Goal: Information Seeking & Learning: Find specific fact

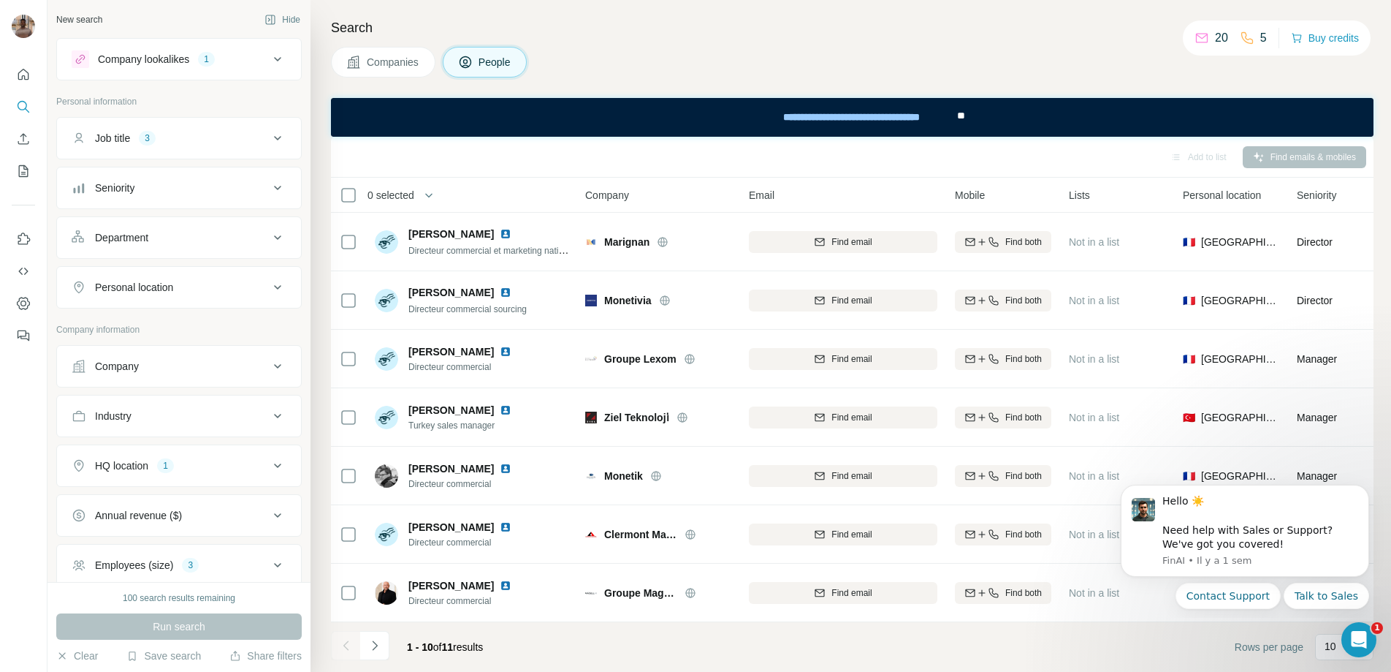
click at [448, 25] on h4 "Search" at bounding box center [852, 28] width 1043 height 20
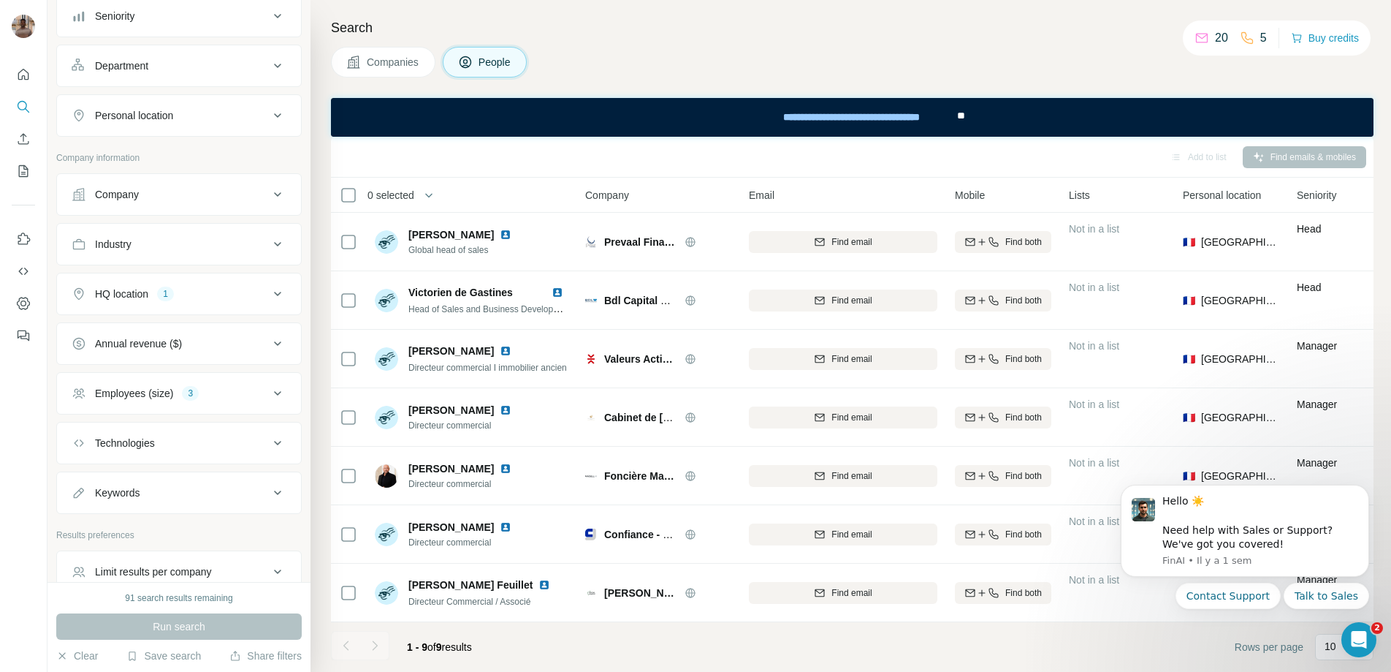
scroll to position [250, 0]
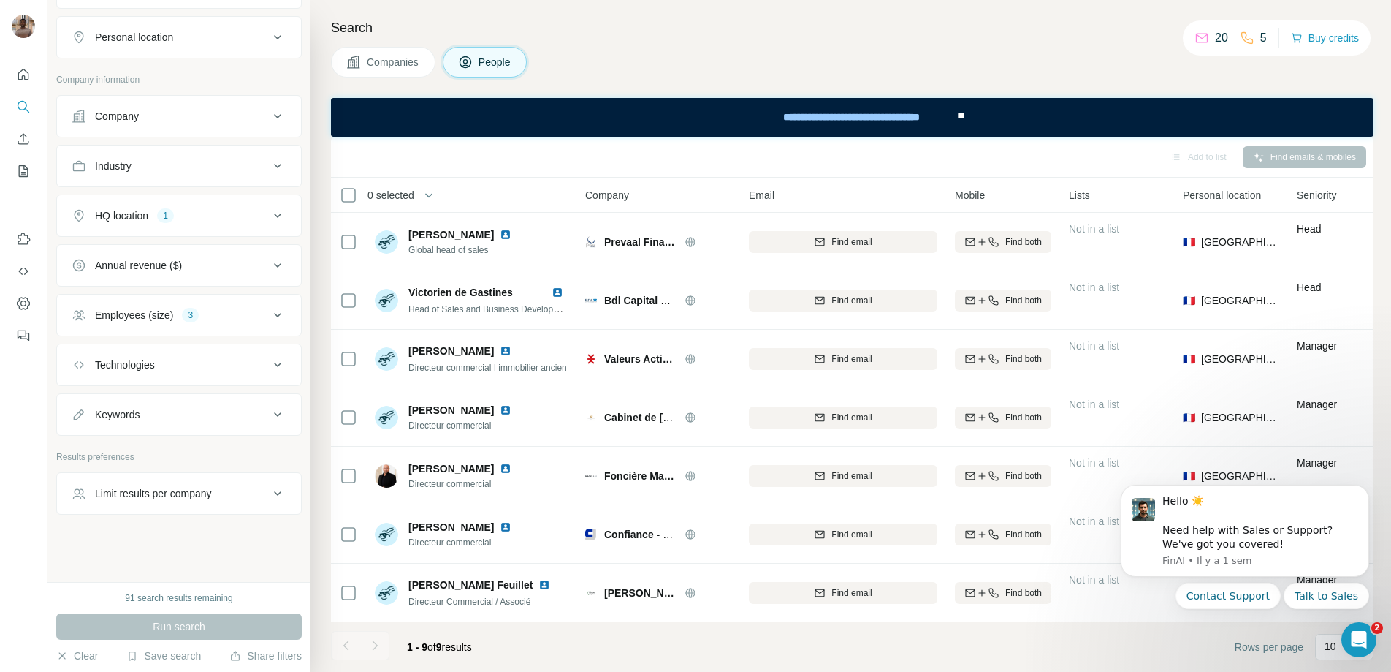
click at [132, 313] on div "Employees (size)" at bounding box center [134, 315] width 78 height 15
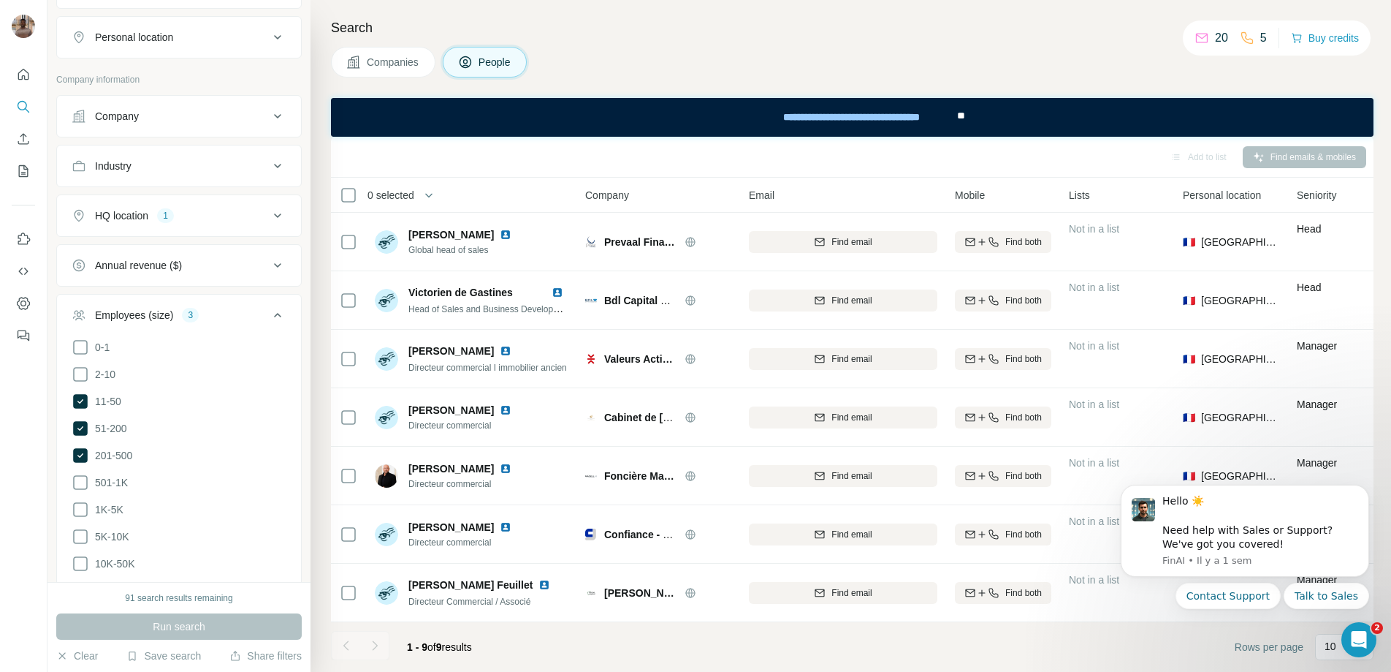
click at [132, 313] on div "Employees (size)" at bounding box center [134, 315] width 78 height 15
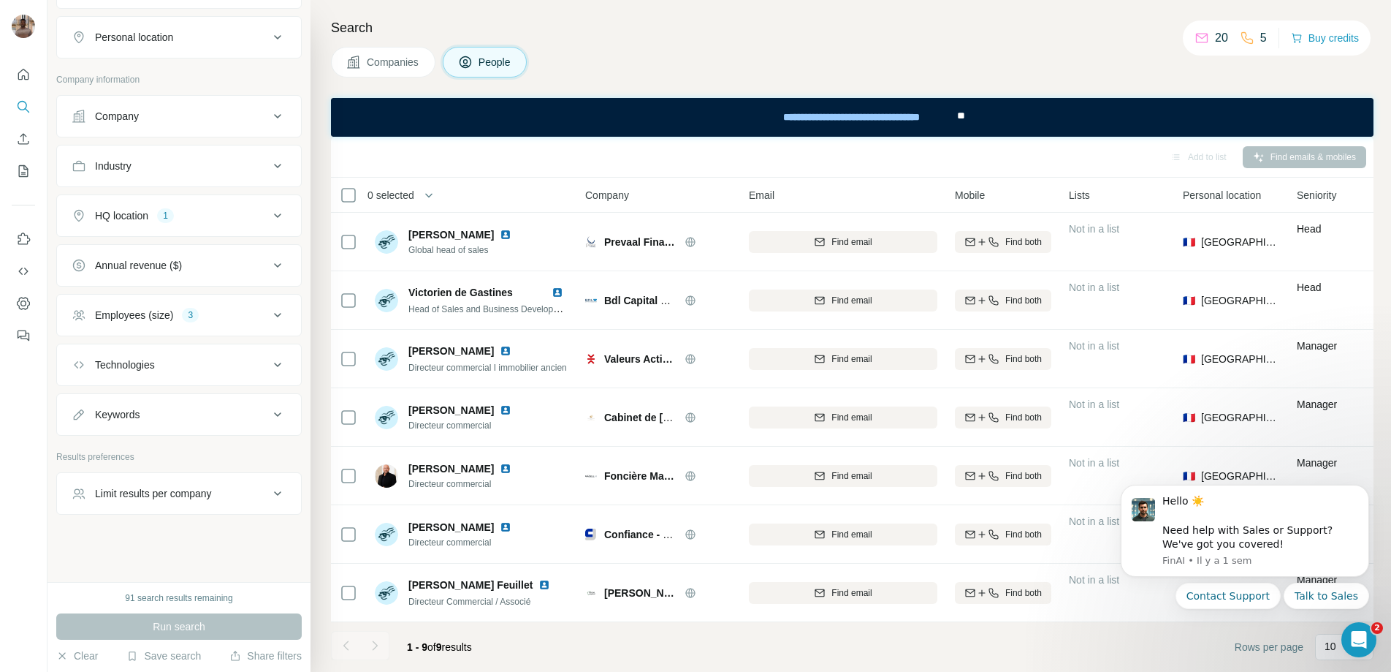
scroll to position [0, 0]
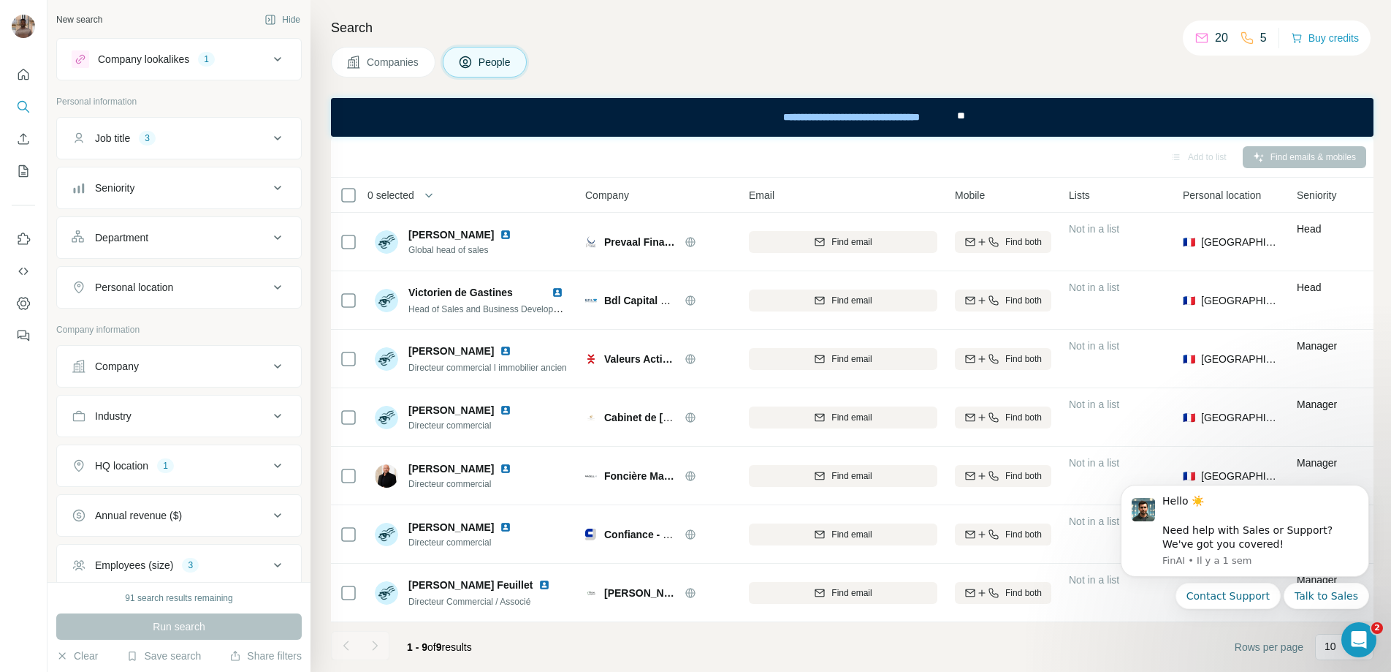
click at [124, 72] on button "Company lookalikes 1" at bounding box center [179, 59] width 244 height 35
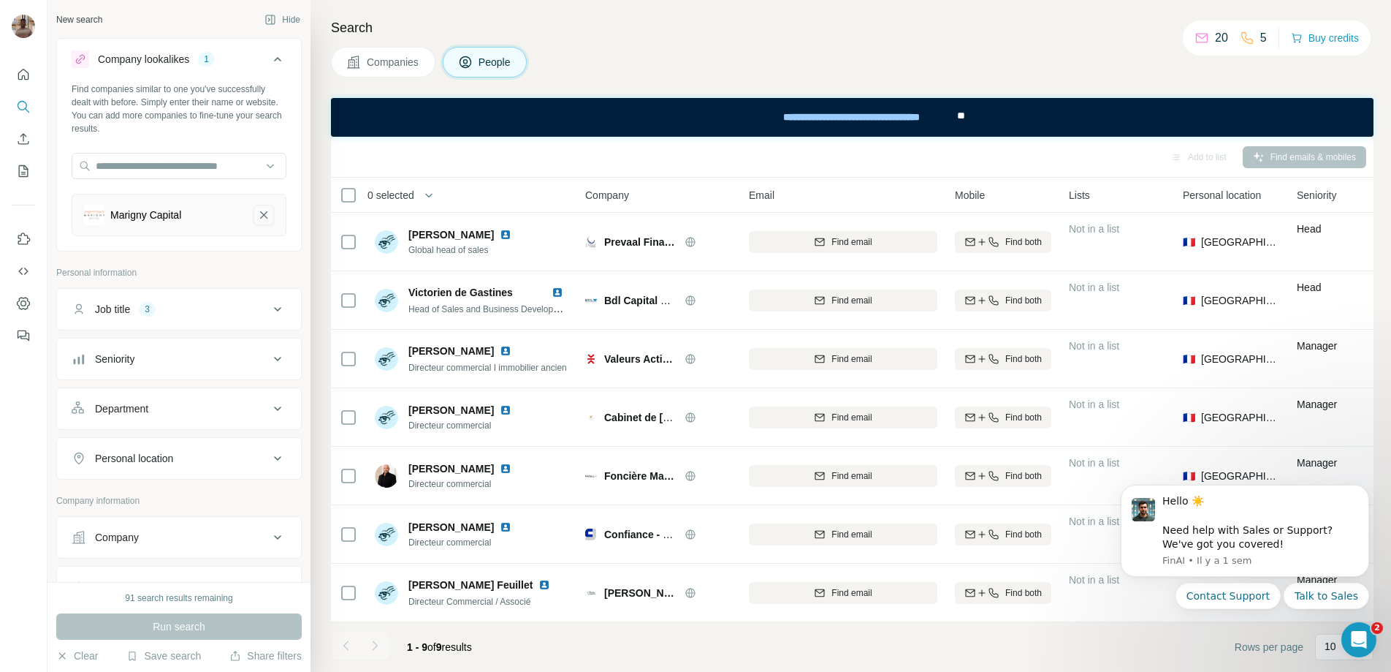
click at [266, 218] on icon "Marigny Capital-remove-button" at bounding box center [263, 214] width 7 height 7
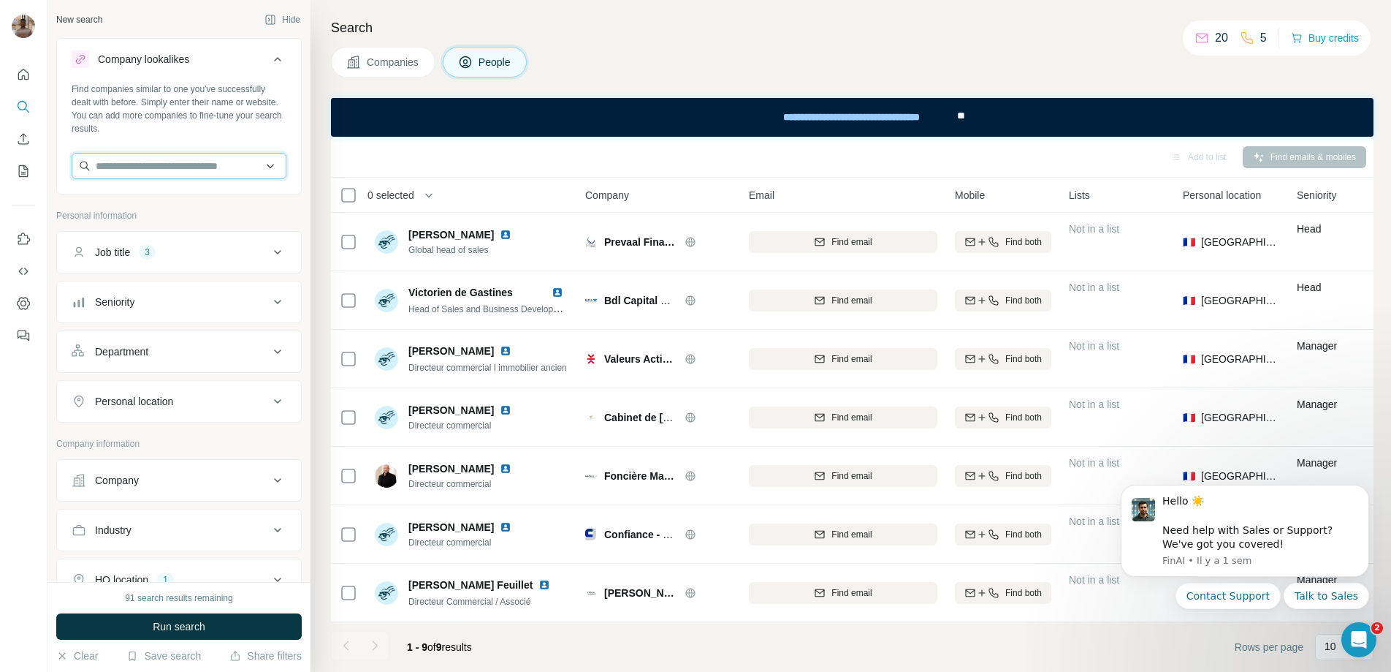
click at [202, 176] on input "text" at bounding box center [179, 166] width 215 height 26
paste input "********"
type input "********"
click at [189, 194] on div "Qovoltis [DOMAIN_NAME]" at bounding box center [179, 205] width 208 height 39
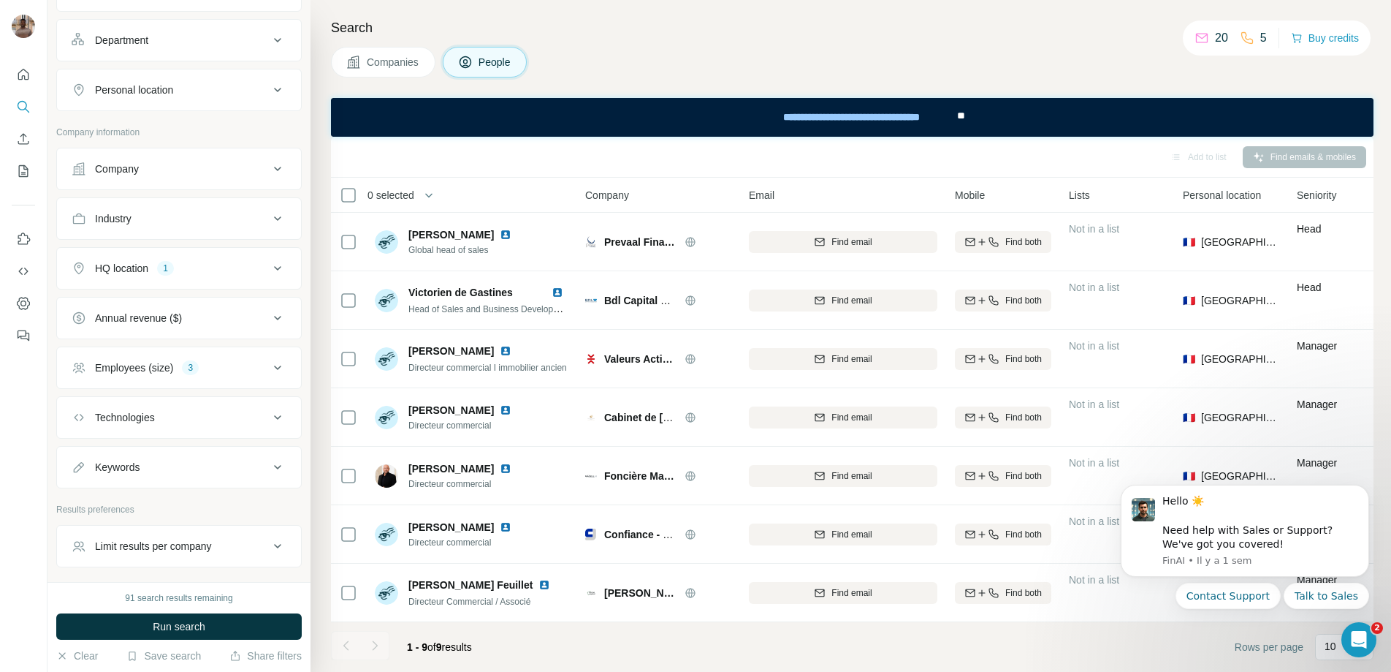
scroll to position [421, 0]
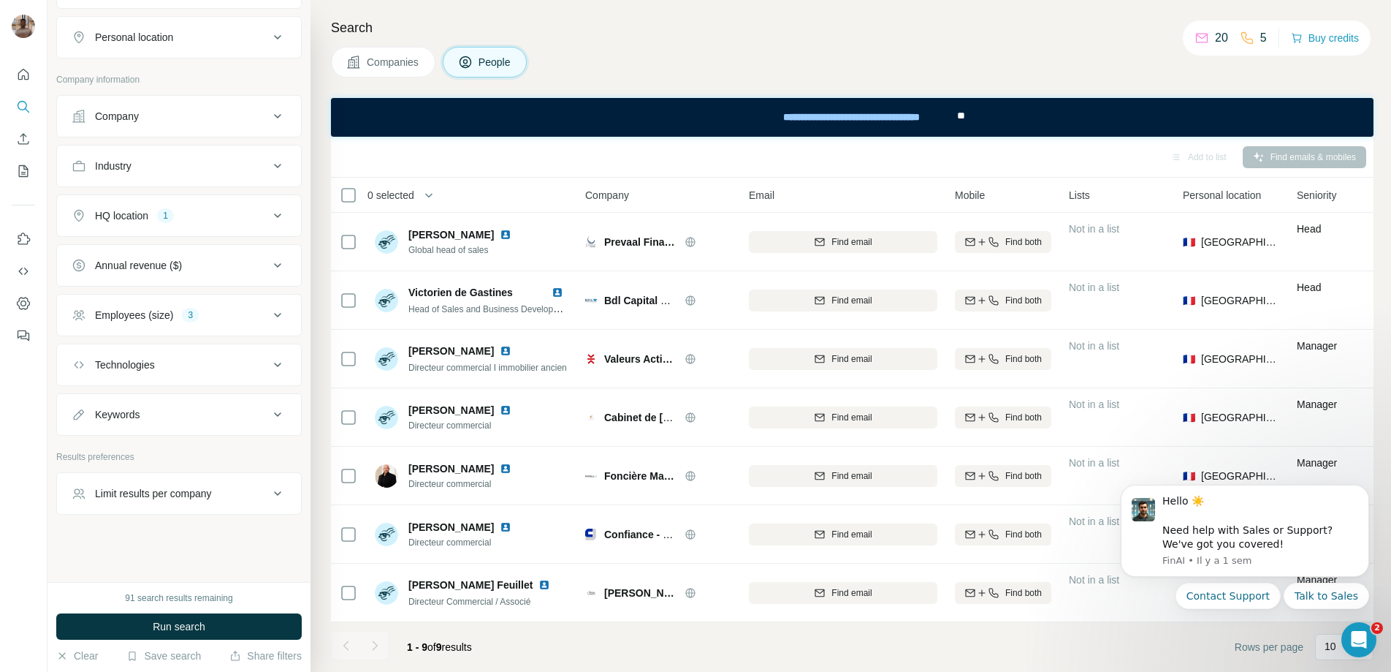
click at [219, 217] on div "HQ location 1" at bounding box center [170, 215] width 197 height 15
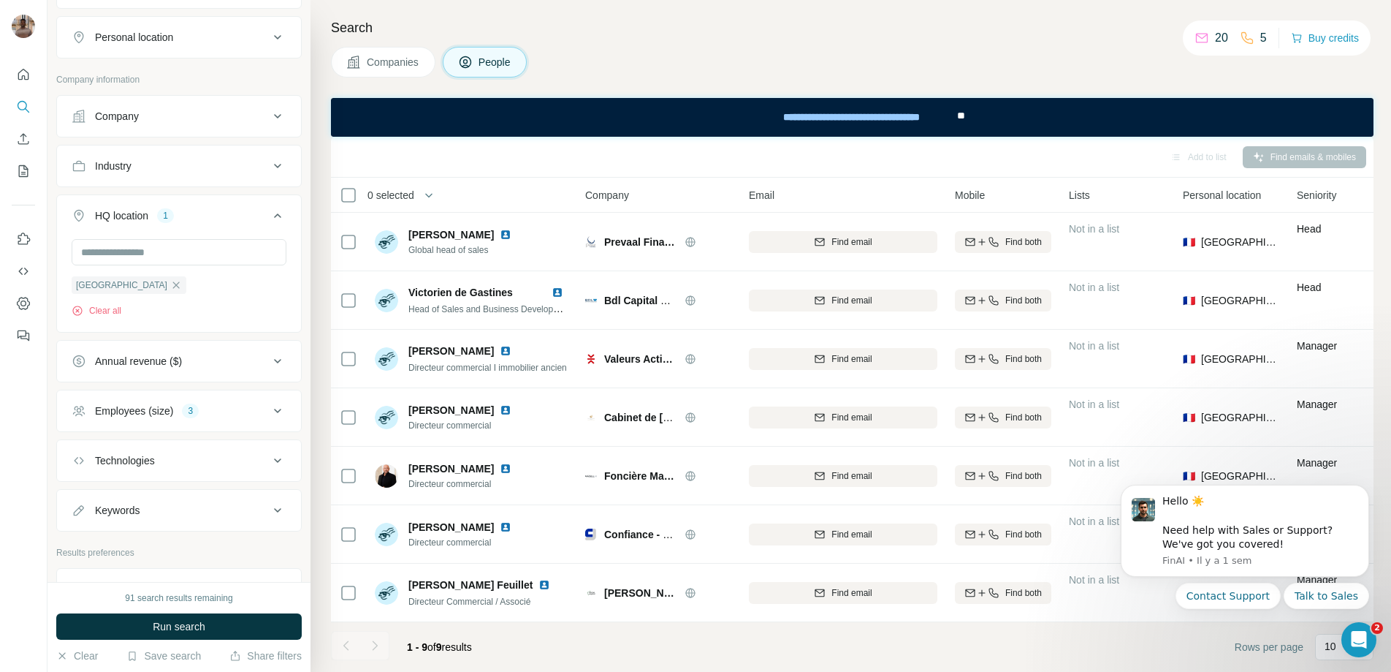
click at [219, 217] on div "HQ location 1" at bounding box center [170, 215] width 197 height 15
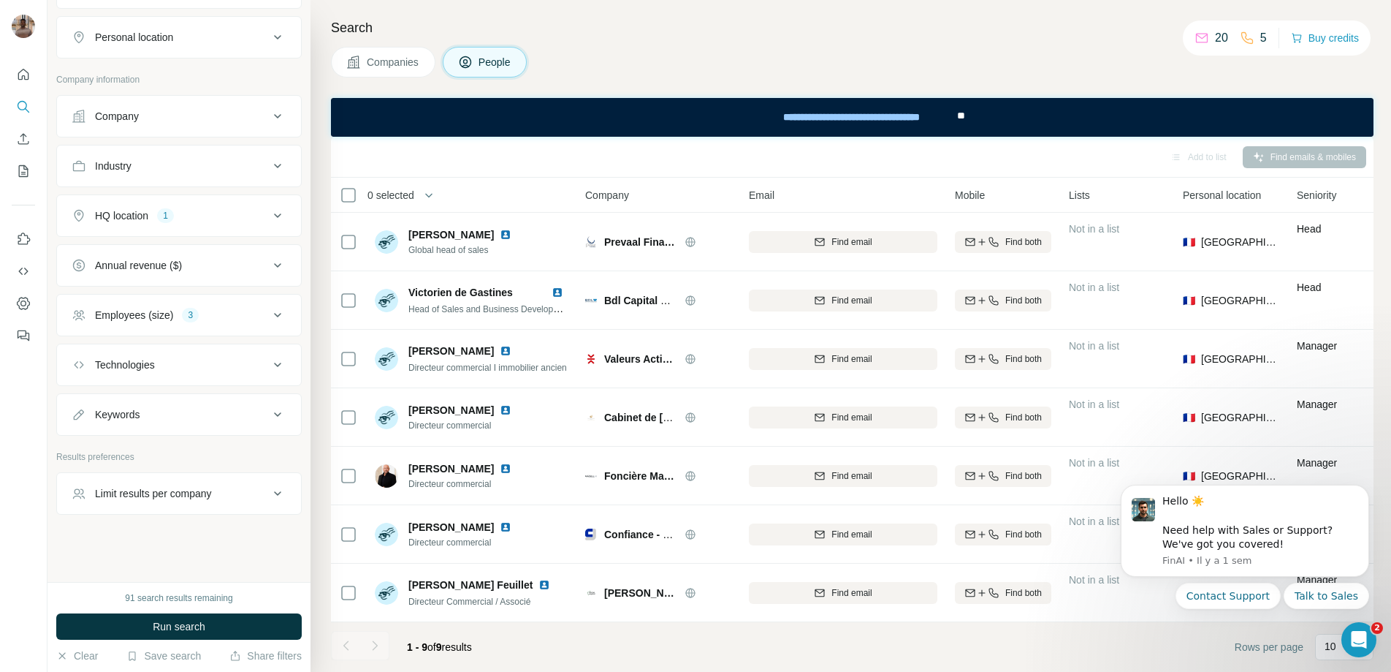
click at [219, 217] on div "HQ location 1" at bounding box center [170, 215] width 197 height 15
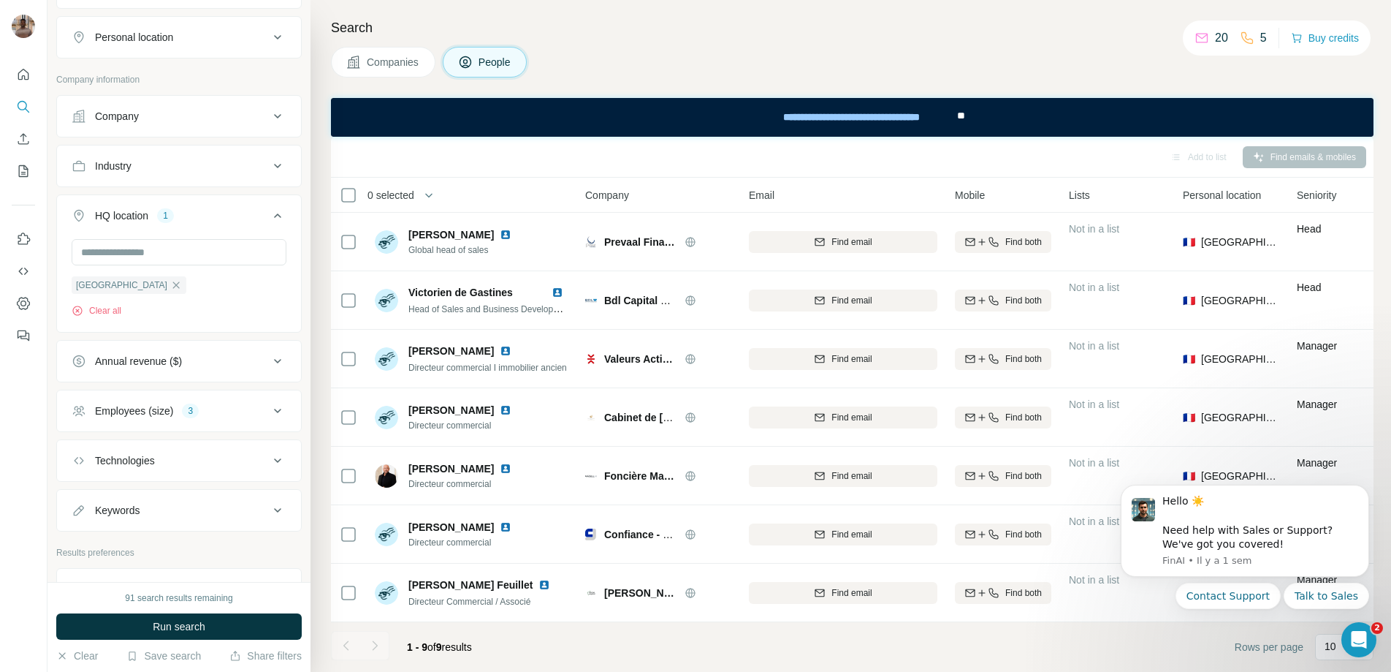
click at [219, 217] on div "HQ location 1" at bounding box center [170, 215] width 197 height 15
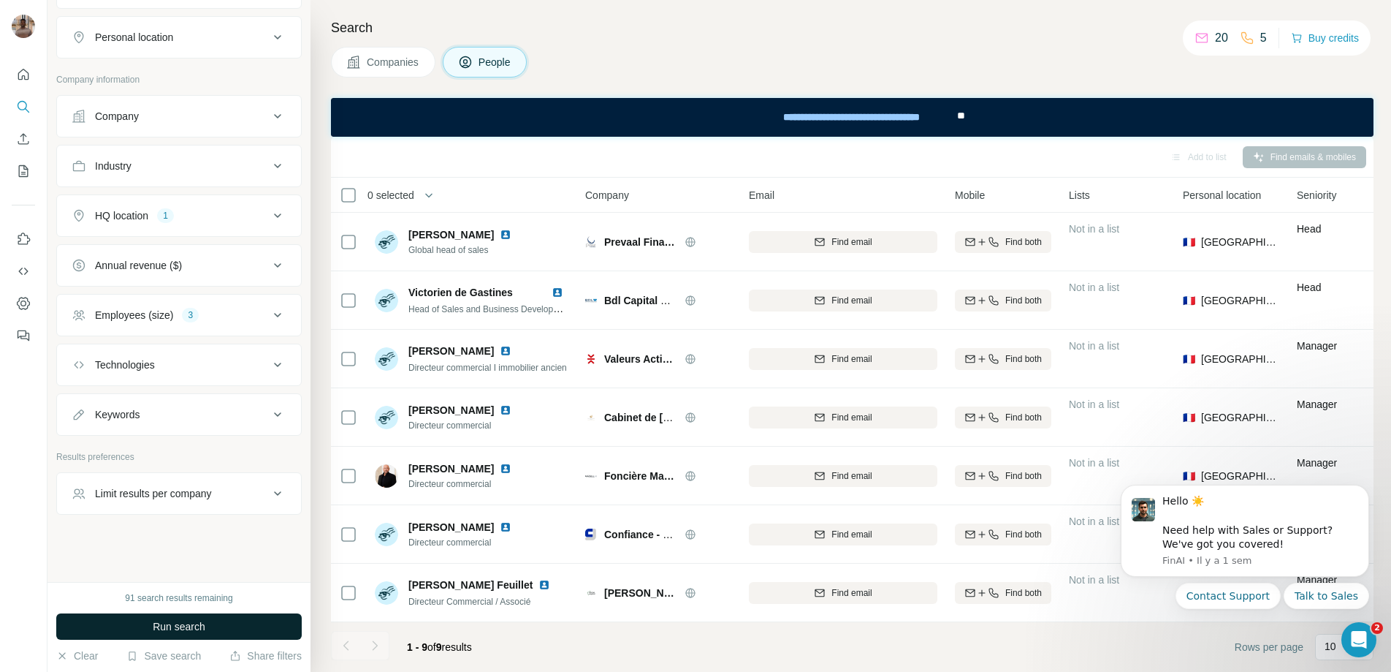
click at [235, 619] on button "Run search" at bounding box center [179, 626] width 246 height 26
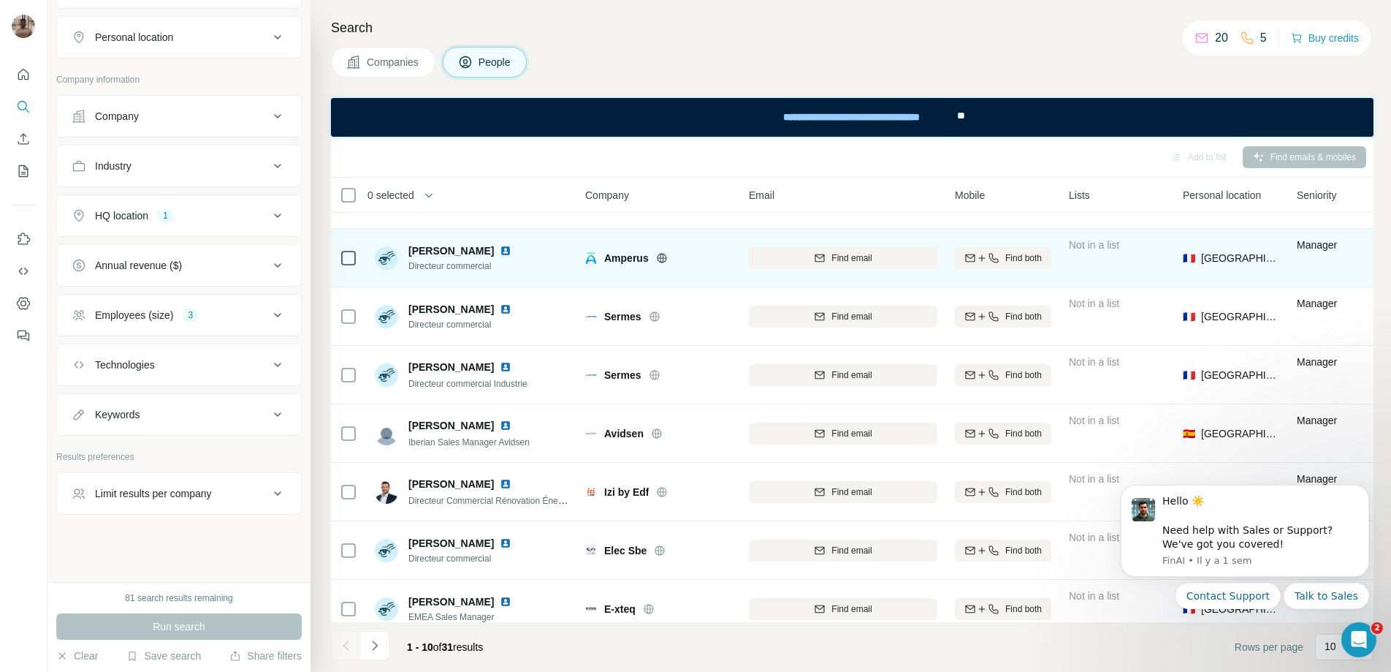
scroll to position [175, 0]
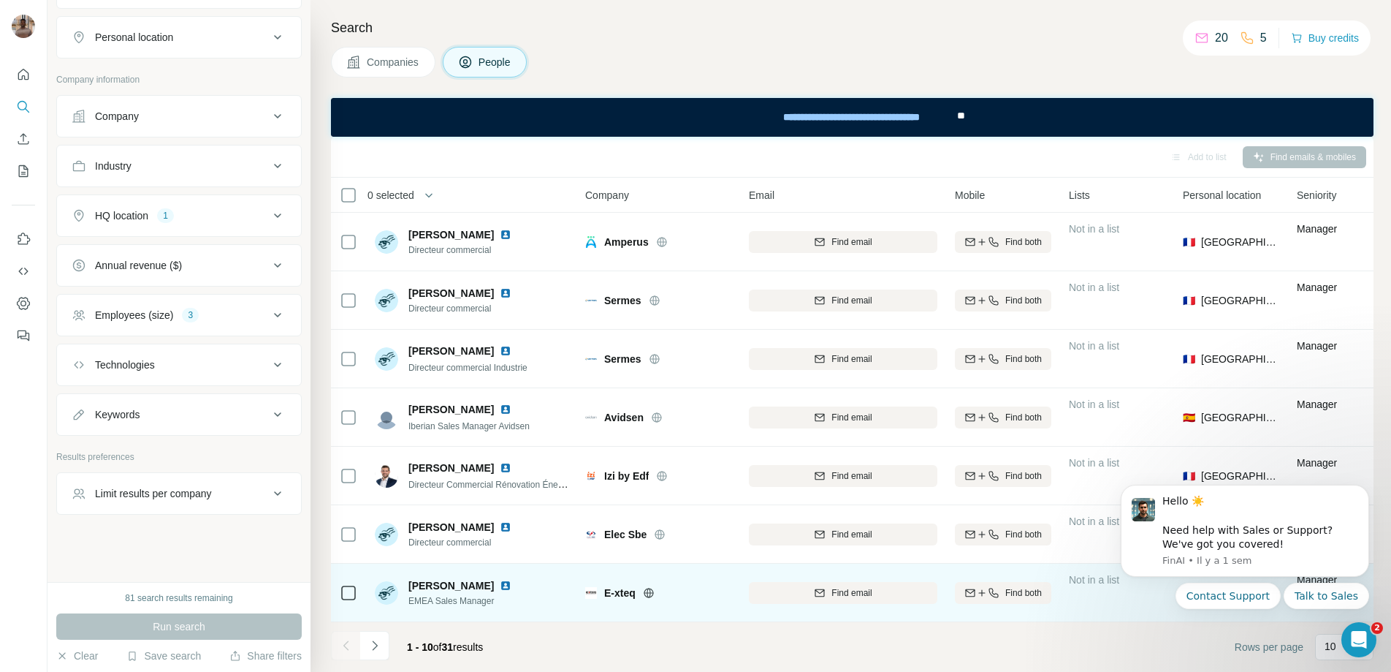
click at [653, 594] on icon at bounding box center [649, 593] width 12 height 12
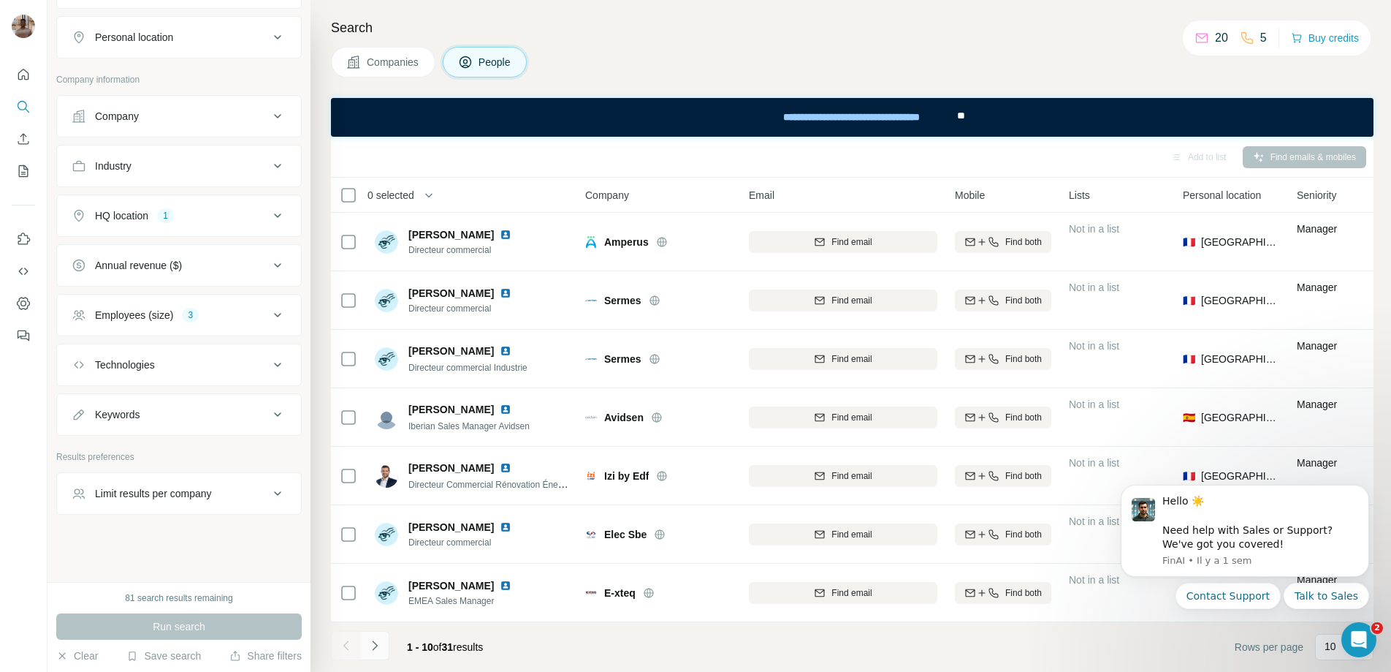
click at [377, 647] on icon "Navigate to next page" at bounding box center [375, 645] width 15 height 15
click at [324, 183] on div "Search Companies People Add to list Find emails & mobiles 0 selected People Com…" at bounding box center [851, 336] width 1081 height 672
click at [378, 648] on icon "Navigate to next page" at bounding box center [375, 645] width 15 height 15
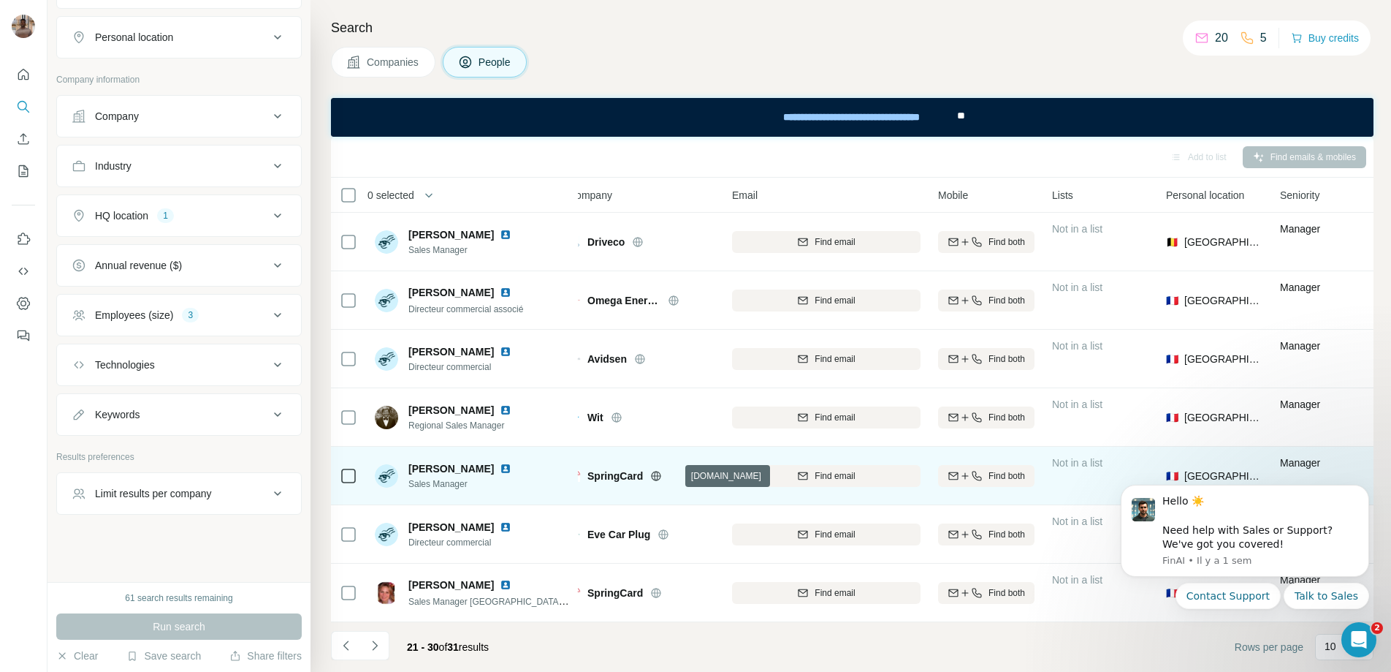
scroll to position [175, 20]
click at [656, 474] on icon at bounding box center [654, 476] width 4 height 10
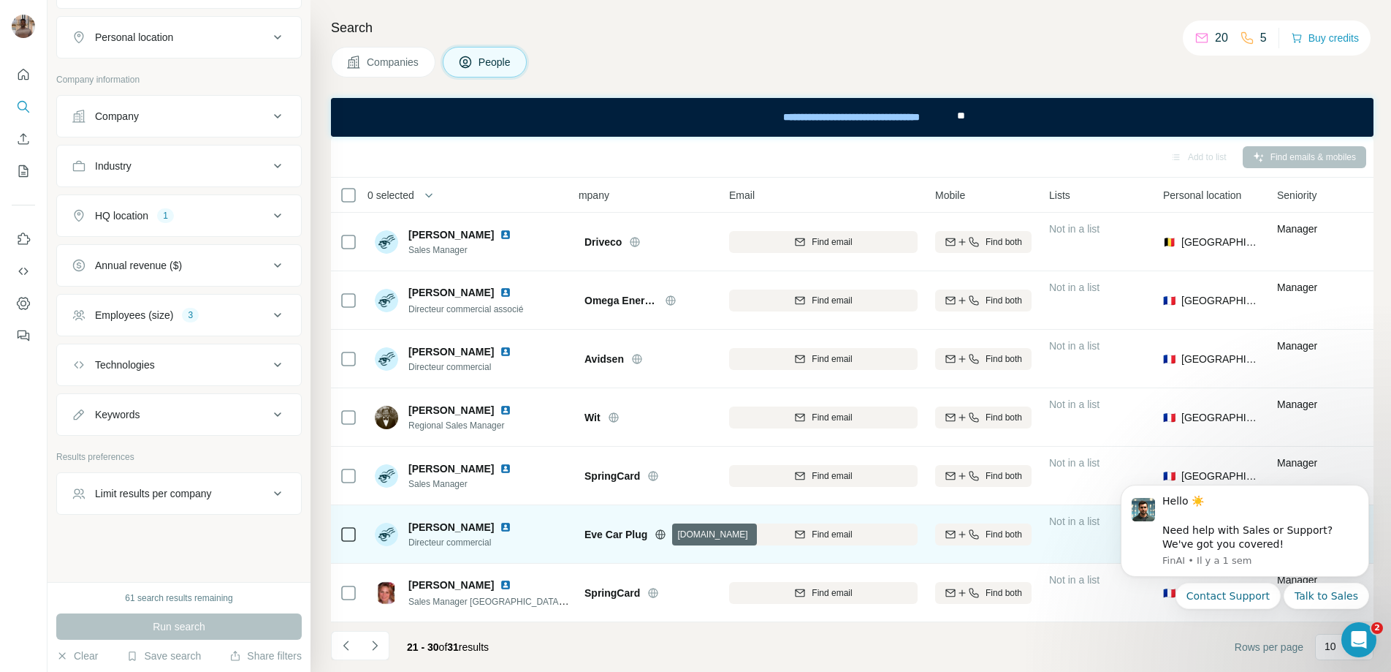
click at [659, 532] on icon at bounding box center [661, 534] width 4 height 10
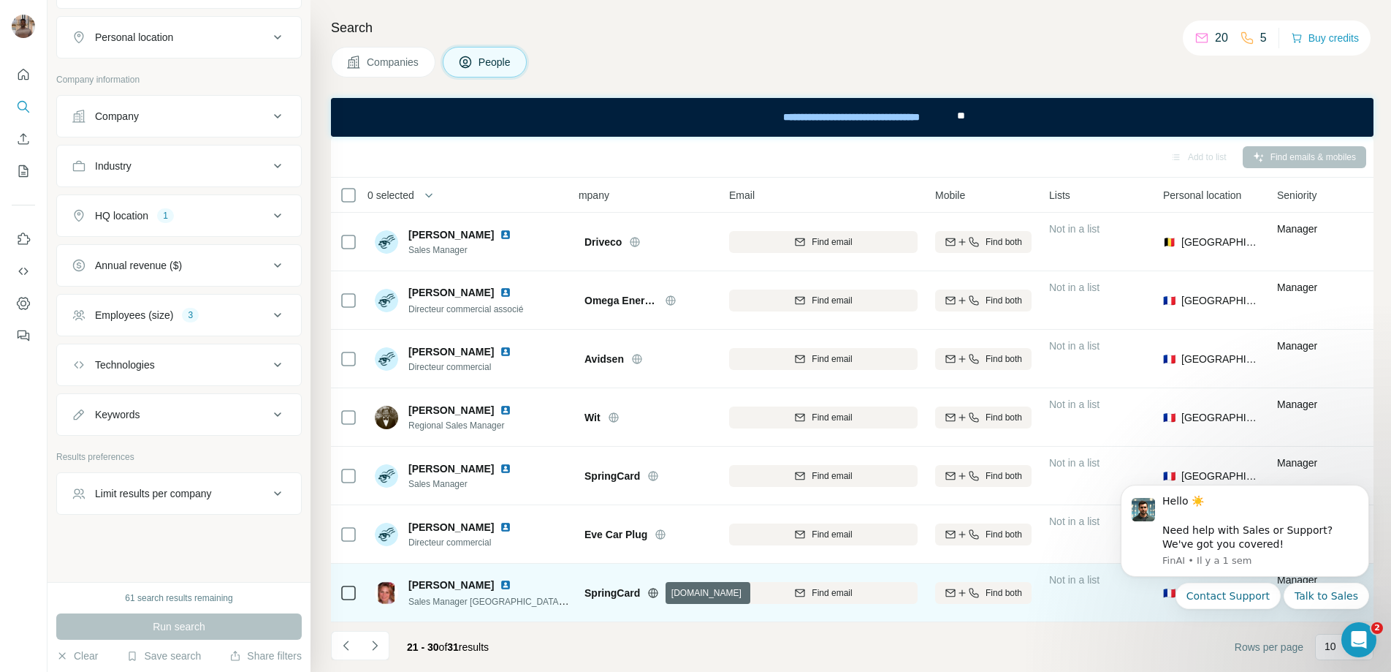
click at [650, 593] on icon at bounding box center [653, 593] width 12 height 12
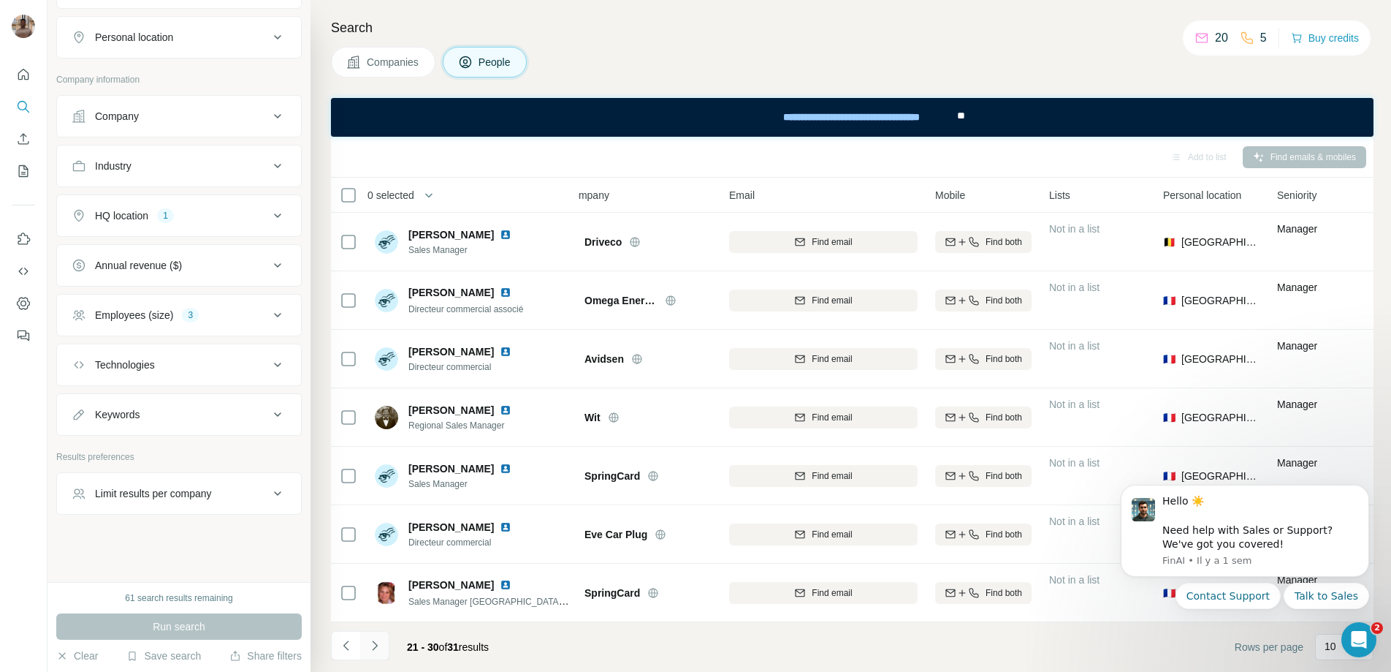
click at [377, 650] on icon "Navigate to next page" at bounding box center [375, 645] width 15 height 15
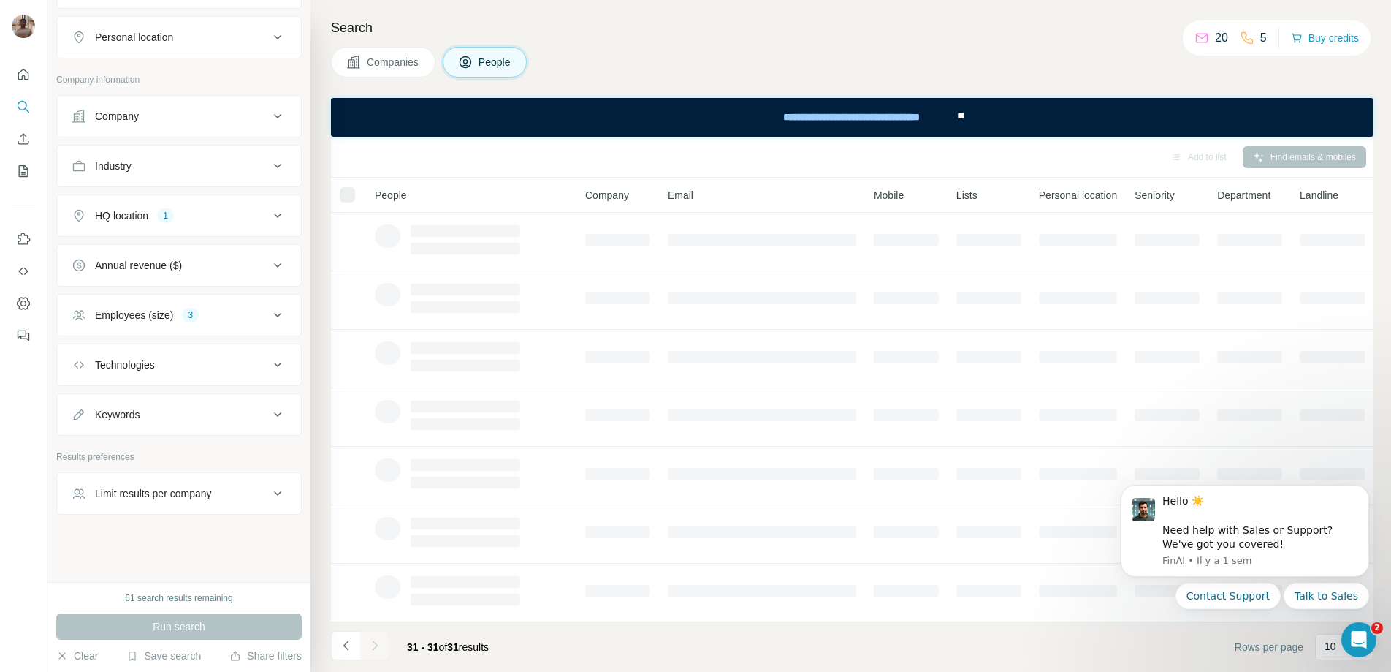
scroll to position [0, 0]
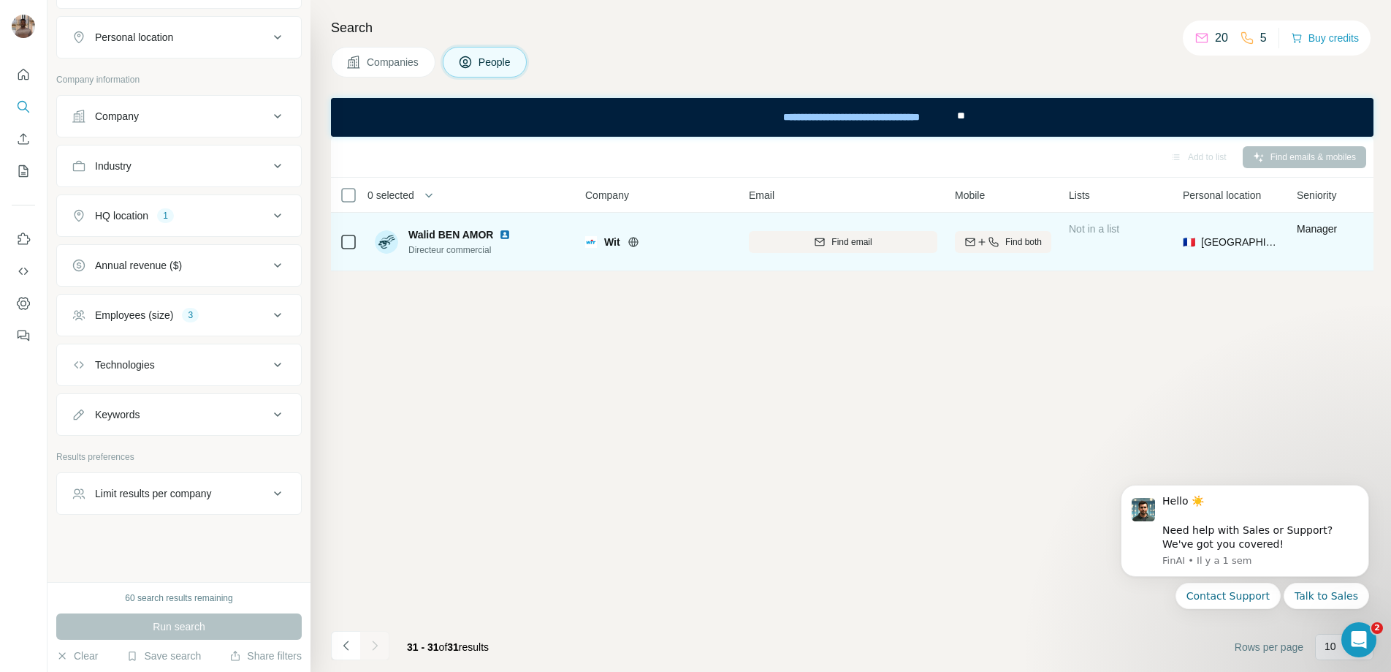
click at [631, 243] on icon at bounding box center [633, 242] width 10 height 10
